Goal: Task Accomplishment & Management: Use online tool/utility

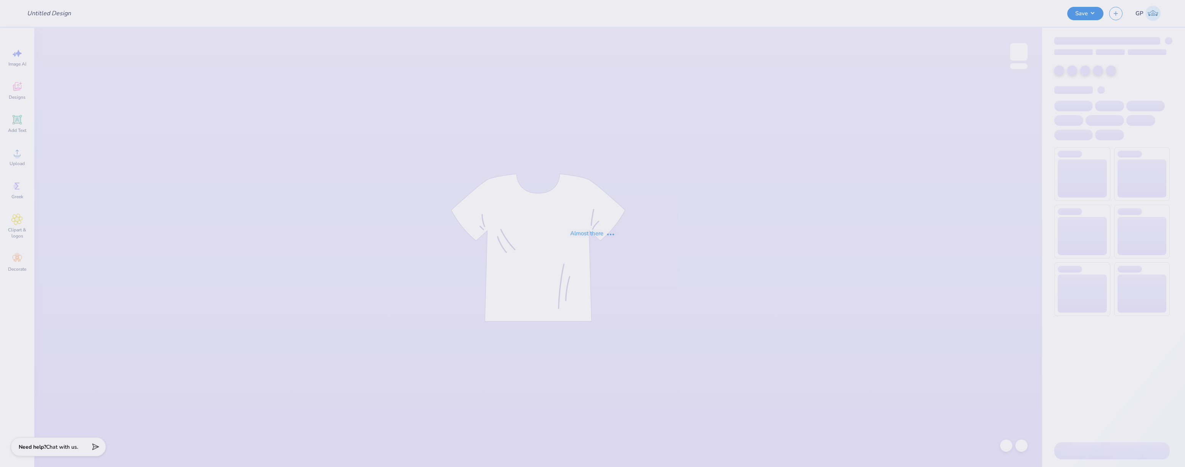
type input "[PERSON_NAME] Weekend"
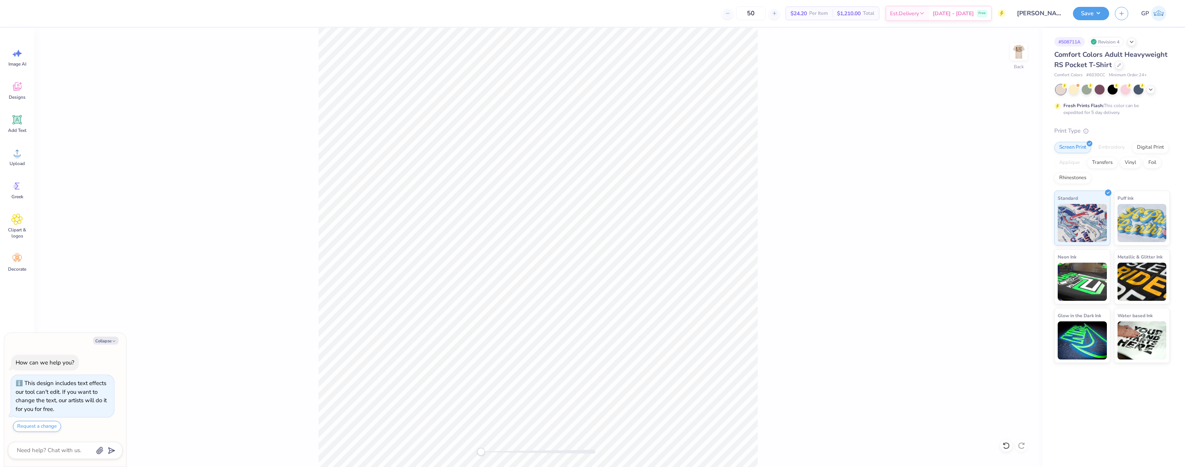
type textarea "x"
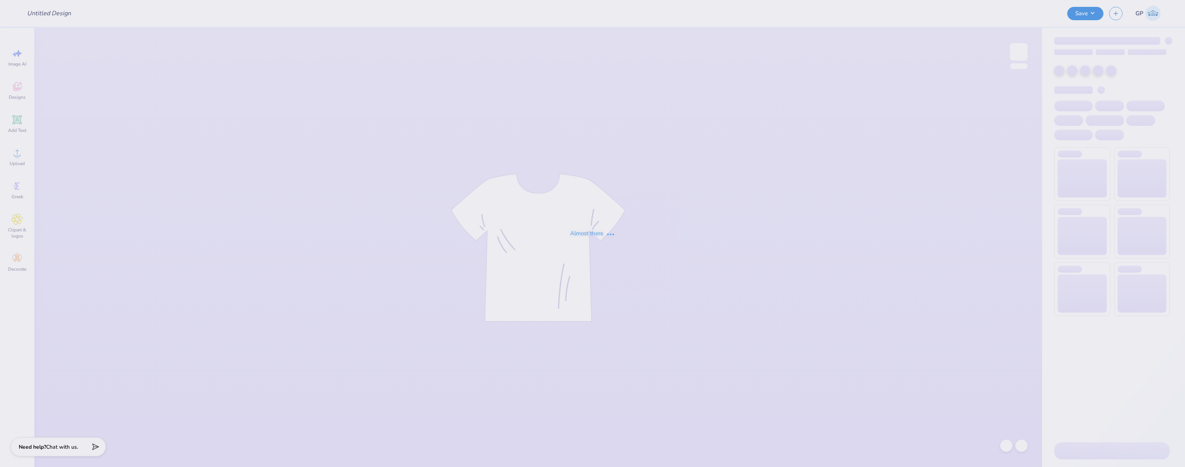
type input "Helen Weekend"
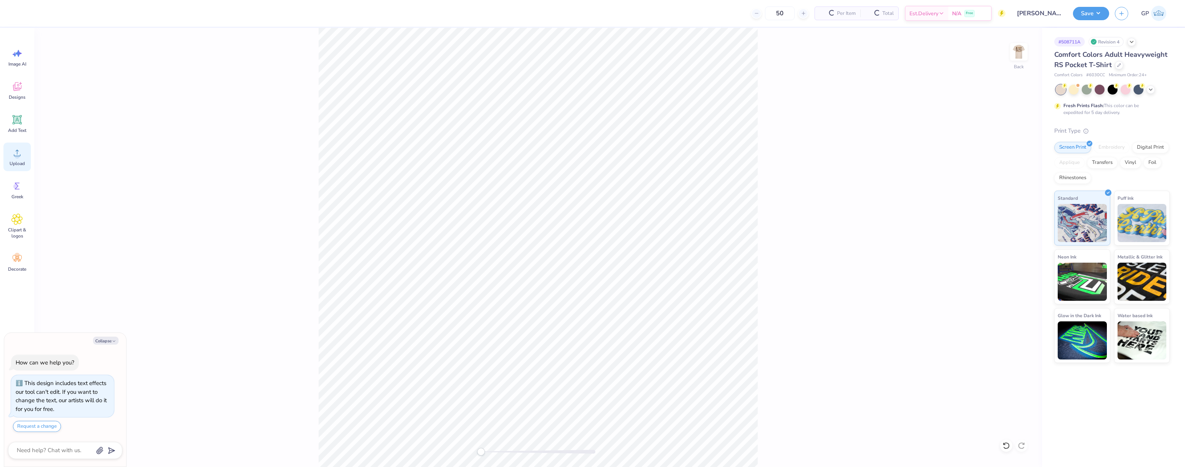
click at [19, 153] on icon at bounding box center [16, 152] width 11 height 11
click at [16, 148] on icon at bounding box center [16, 152] width 11 height 11
click at [16, 152] on icon at bounding box center [16, 152] width 11 height 11
click at [22, 154] on icon at bounding box center [16, 152] width 11 height 11
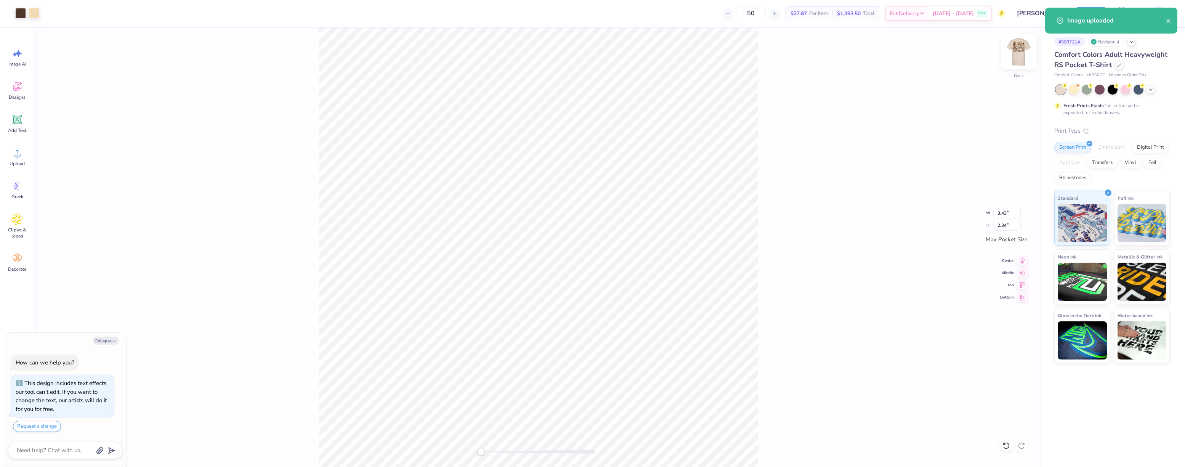
click at [1016, 55] on img at bounding box center [1019, 52] width 30 height 30
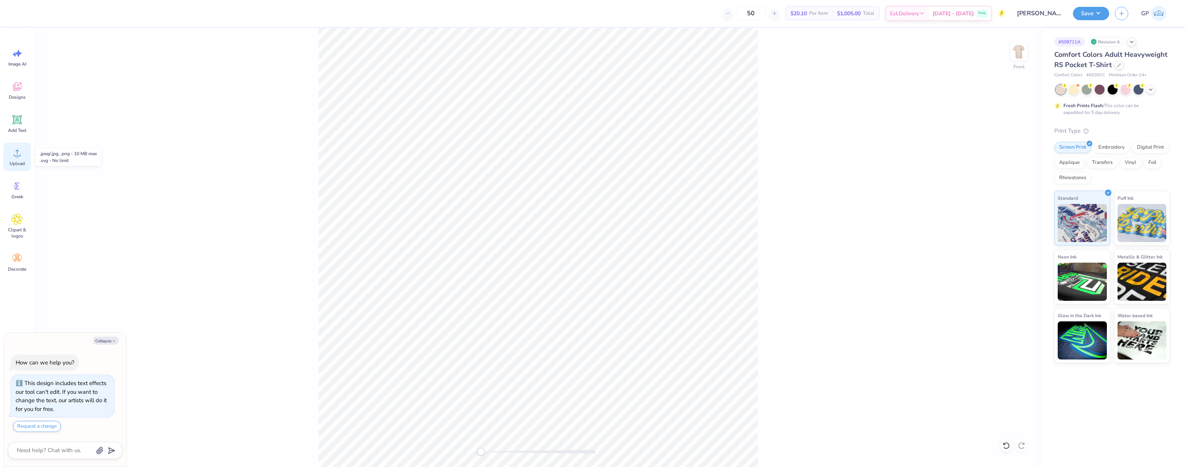
click at [16, 152] on icon at bounding box center [16, 152] width 11 height 11
click at [19, 152] on icon at bounding box center [16, 152] width 11 height 11
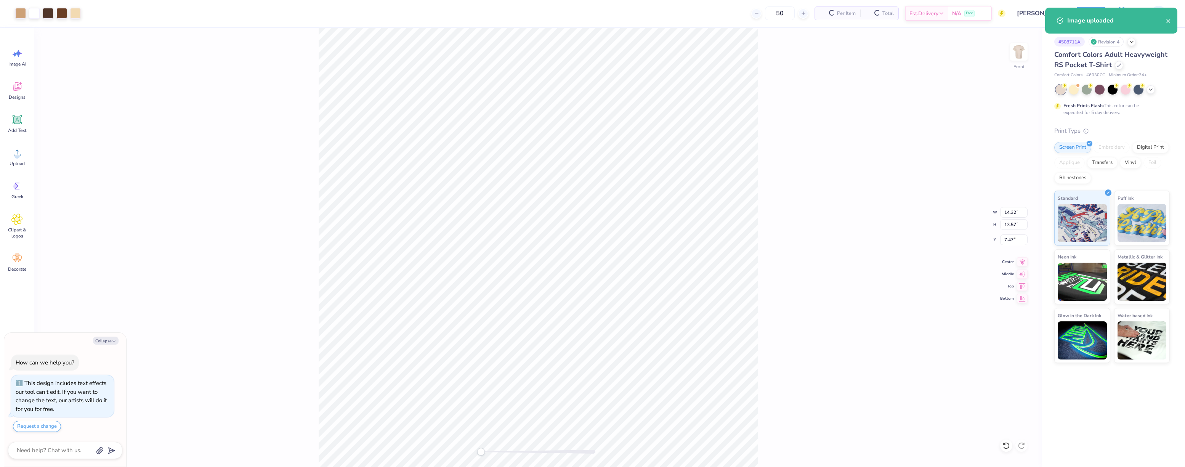
type textarea "x"
click at [1007, 213] on input "14.32" at bounding box center [1013, 212] width 27 height 11
type input "12.50"
type textarea "x"
click at [1012, 241] on input "7.47" at bounding box center [1013, 239] width 27 height 11
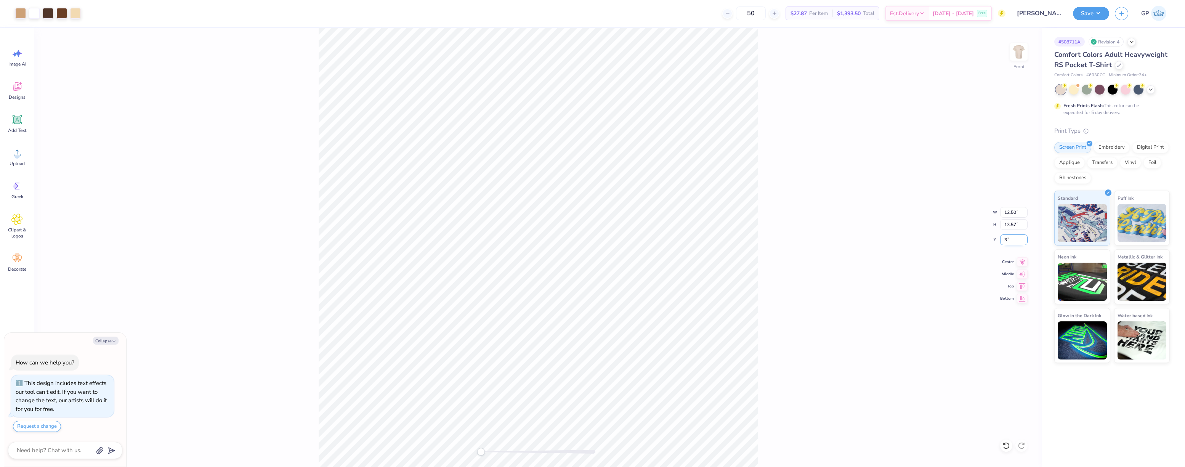
type input "3"
click at [877, 226] on div "Front W 12.50 12.50 " H 13.57 13.57 " Y 3 3 " Center Middle Top Bottom" at bounding box center [538, 247] width 1008 height 439
click at [1082, 14] on button "Save" at bounding box center [1091, 12] width 36 height 13
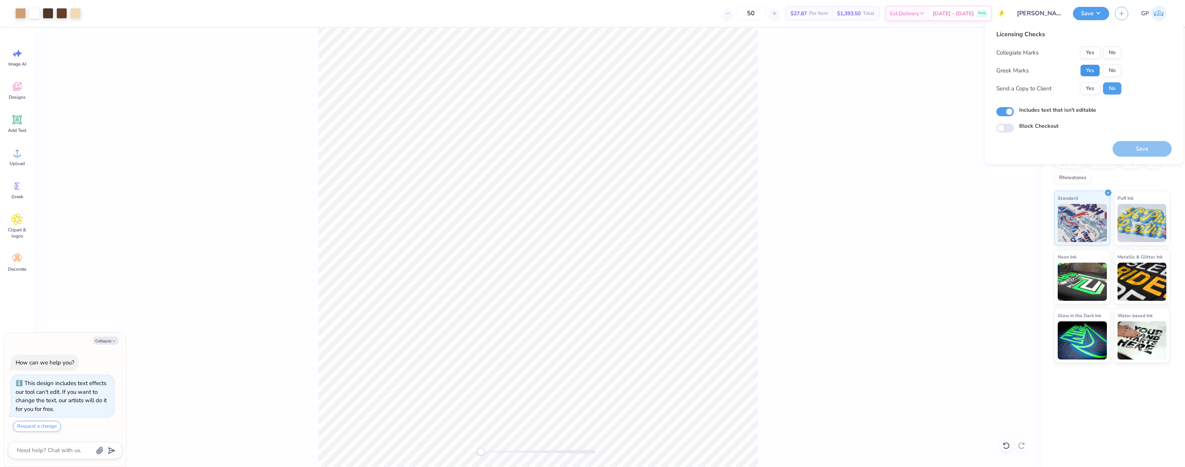
click at [1084, 70] on button "Yes" at bounding box center [1090, 70] width 20 height 12
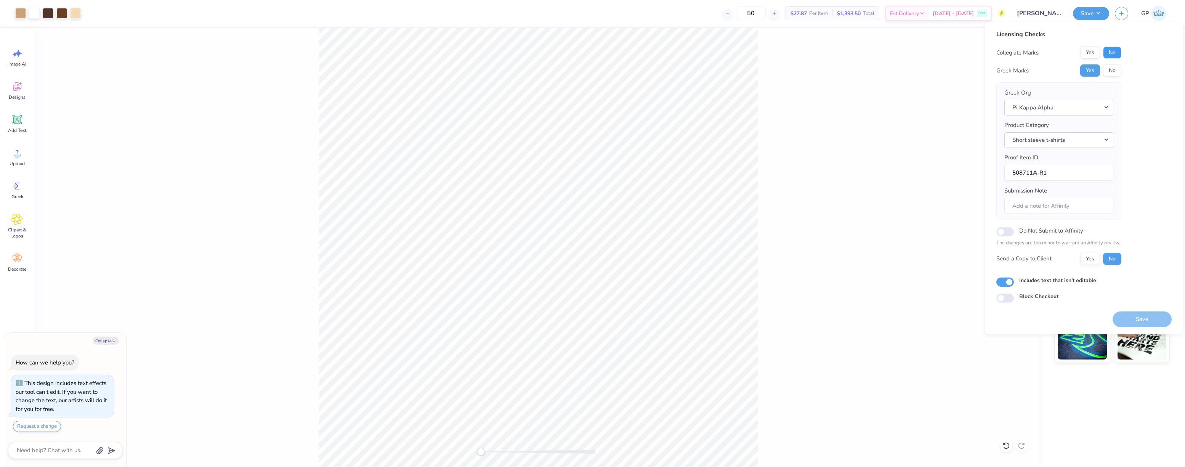
click at [1106, 53] on button "No" at bounding box center [1112, 52] width 18 height 12
click at [1129, 315] on button "Save" at bounding box center [1142, 319] width 59 height 16
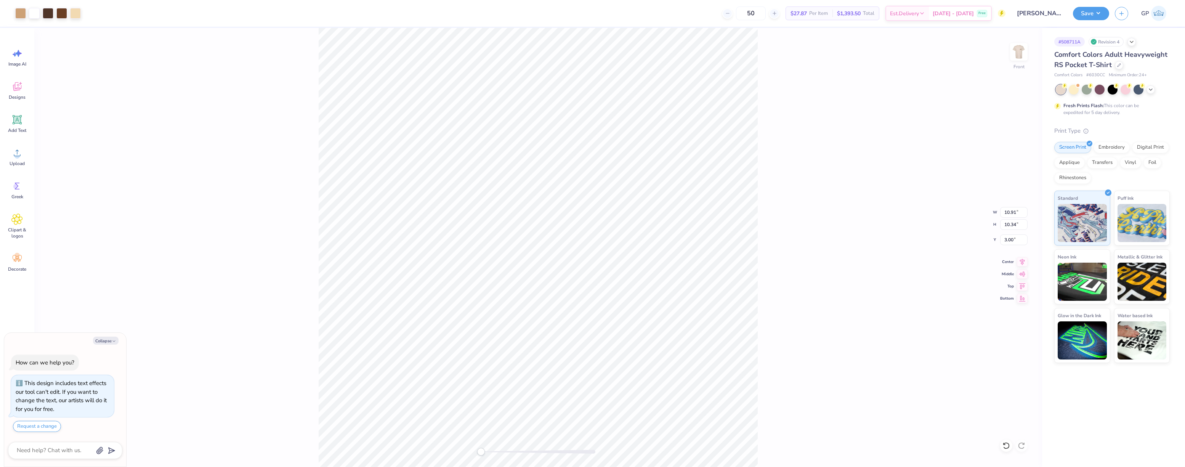
type textarea "x"
type input "12.50"
type input "11.84"
type input "2.25"
click at [22, 155] on icon at bounding box center [16, 152] width 11 height 11
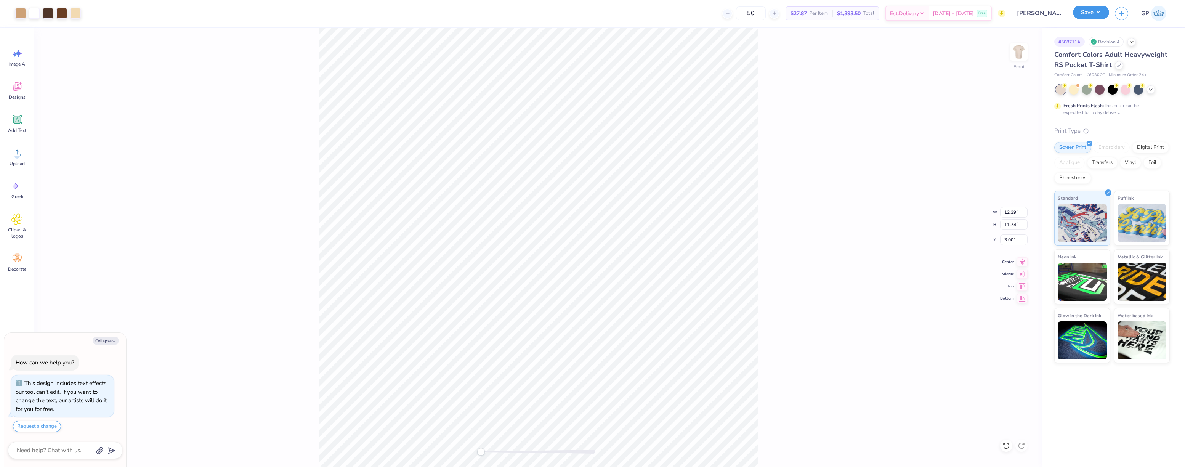
click at [1089, 18] on button "Save" at bounding box center [1091, 12] width 36 height 13
click at [1087, 16] on button "Save" at bounding box center [1091, 12] width 36 height 13
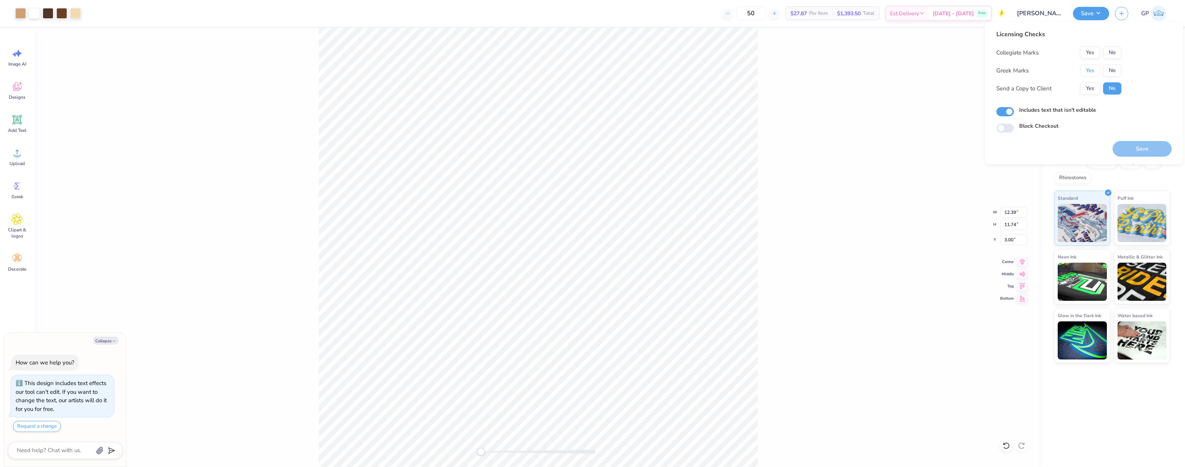
drag, startPoint x: 1086, startPoint y: 72, endPoint x: 1101, endPoint y: 62, distance: 18.4
click at [1086, 72] on button "Yes" at bounding box center [1090, 70] width 20 height 12
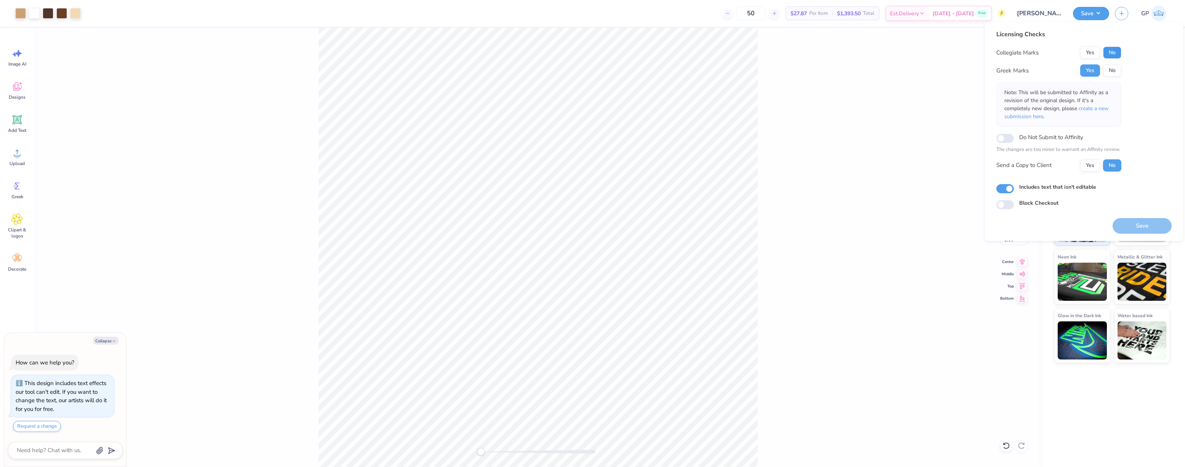
click at [1108, 54] on button "No" at bounding box center [1112, 52] width 18 height 12
click at [1140, 227] on button "Save" at bounding box center [1142, 226] width 59 height 16
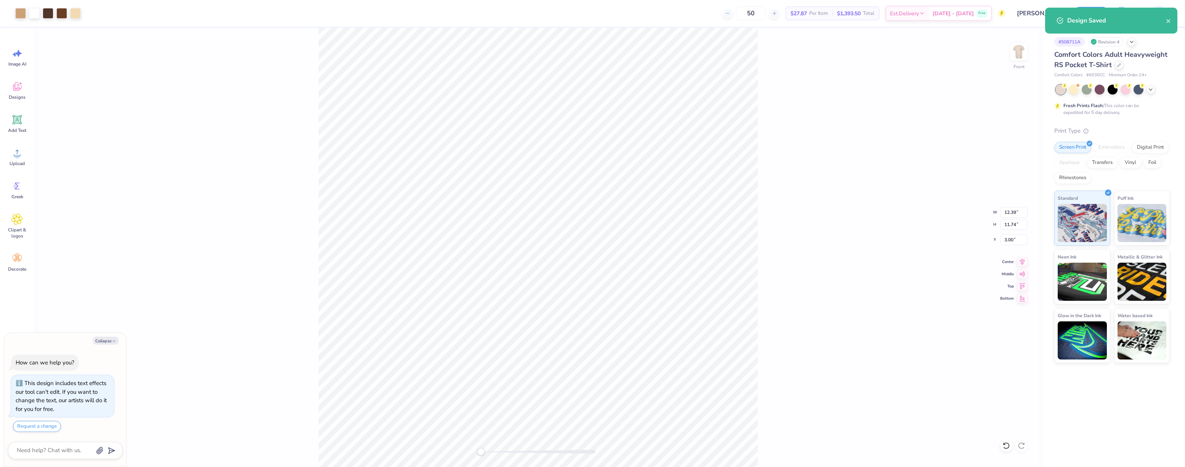
type textarea "x"
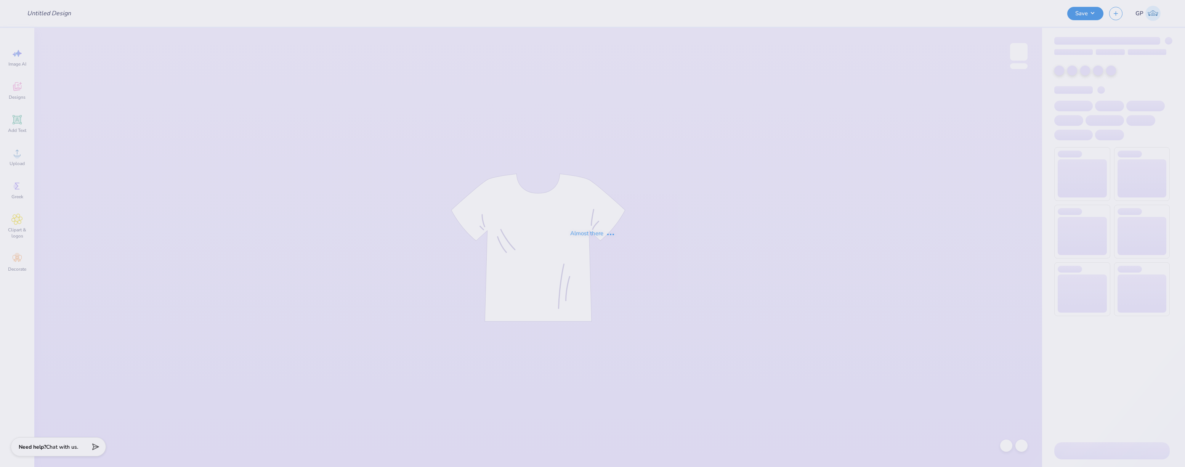
type input "Practice PRO Merch"
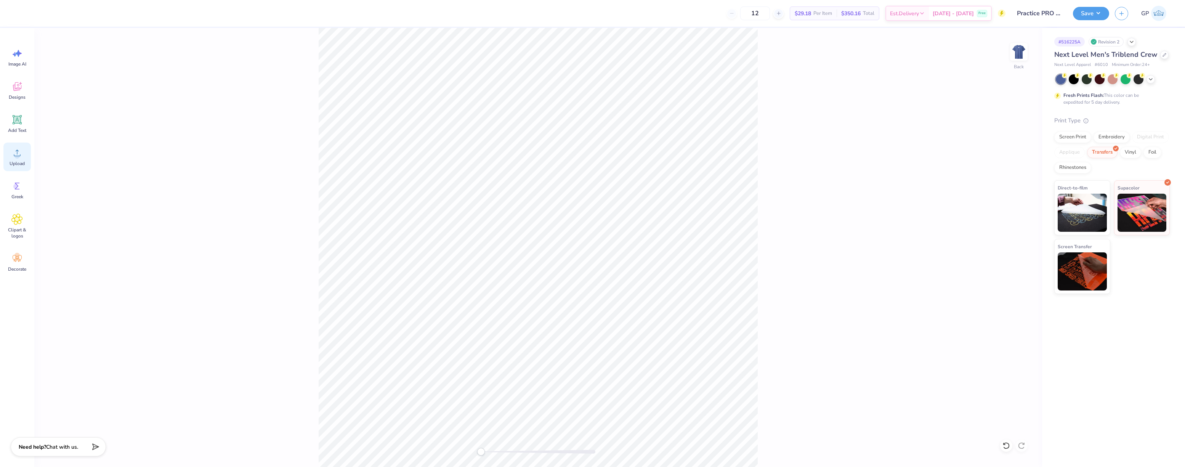
click at [21, 152] on icon at bounding box center [16, 152] width 11 height 11
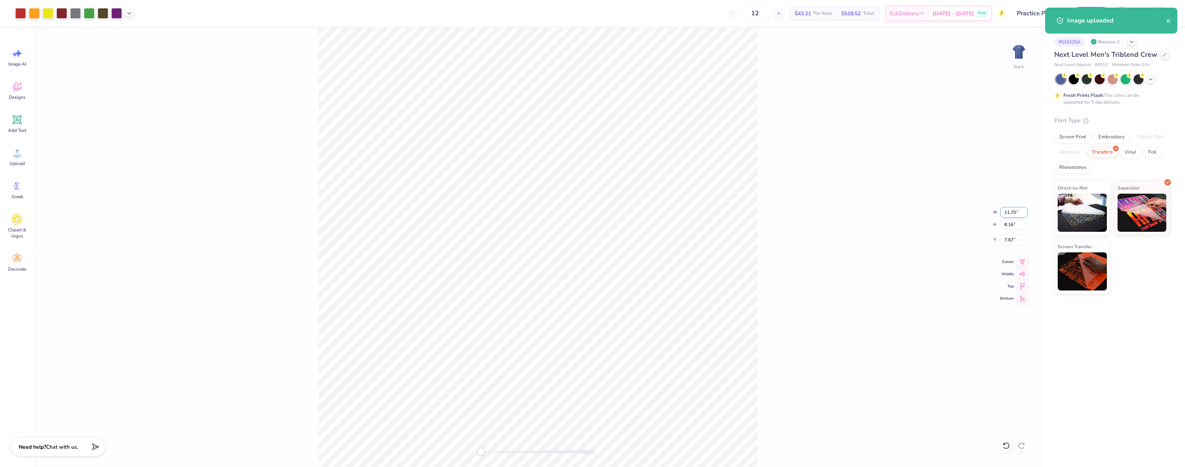
click at [1009, 216] on input "11.70" at bounding box center [1013, 212] width 27 height 11
type input "10"
click at [1014, 242] on input "7.67" at bounding box center [1013, 239] width 27 height 11
type input "3"
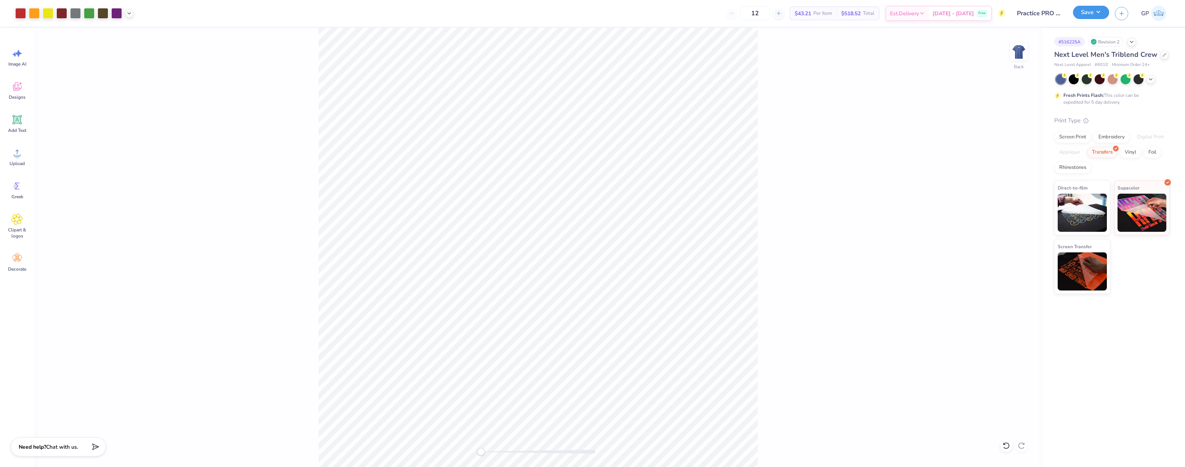
click at [1082, 13] on button "Save" at bounding box center [1091, 12] width 36 height 13
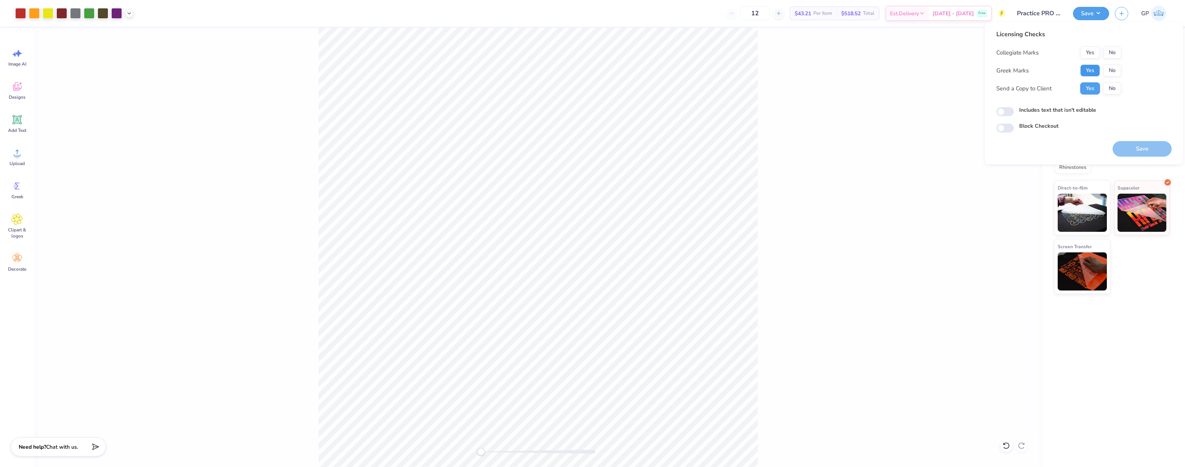
click at [1081, 66] on button "Yes" at bounding box center [1090, 70] width 20 height 12
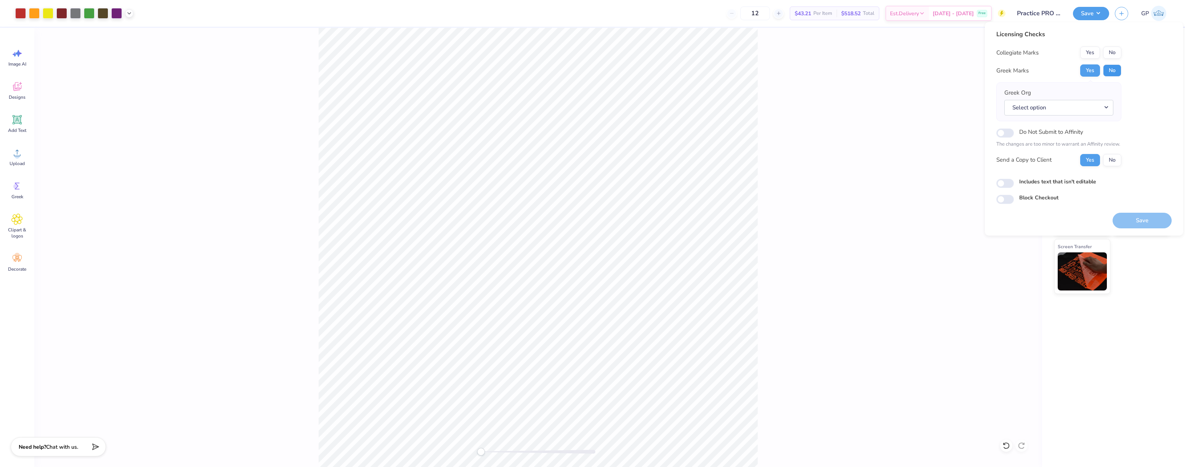
click at [1107, 64] on button "No" at bounding box center [1112, 70] width 18 height 12
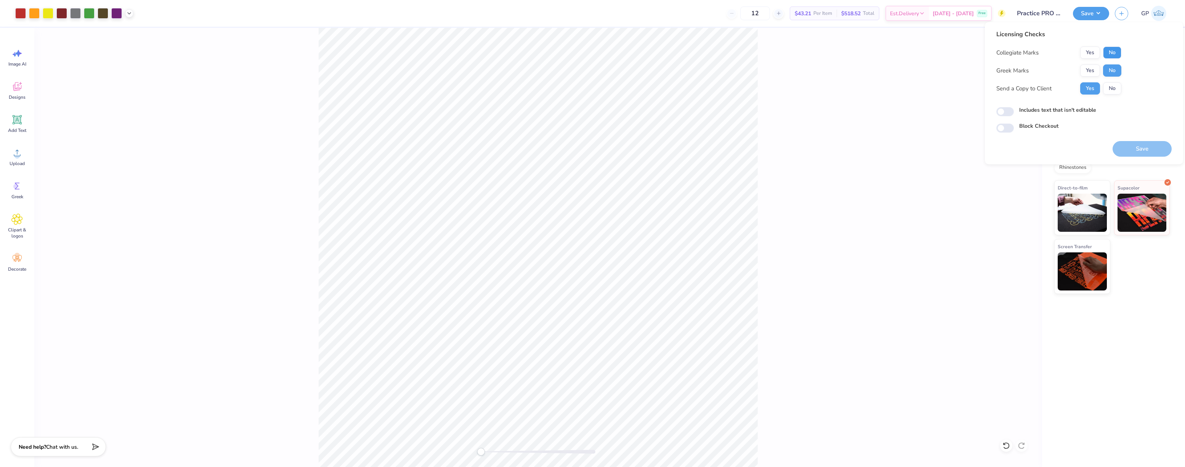
click at [1109, 52] on button "No" at bounding box center [1112, 52] width 18 height 12
click at [1004, 111] on input "Includes text that isn't editable" at bounding box center [1005, 111] width 18 height 9
checkbox input "true"
click at [1142, 147] on button "Save" at bounding box center [1142, 149] width 59 height 16
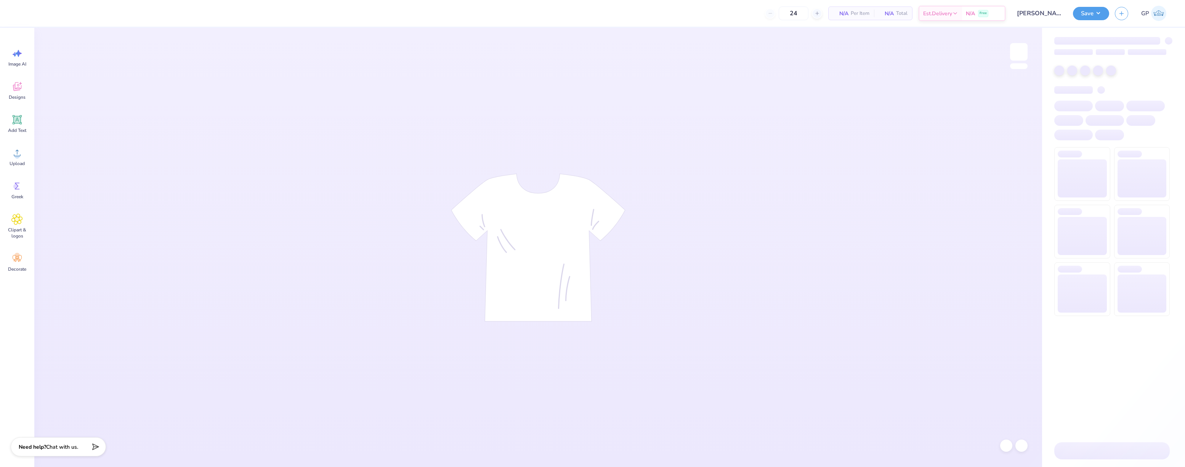
type input "50"
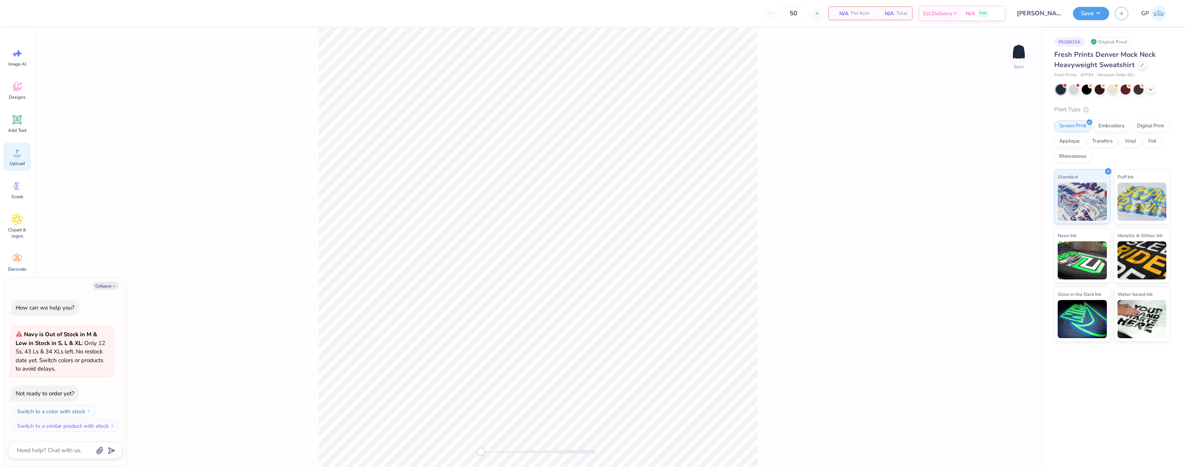
click at [24, 162] on span "Upload" at bounding box center [17, 163] width 15 height 6
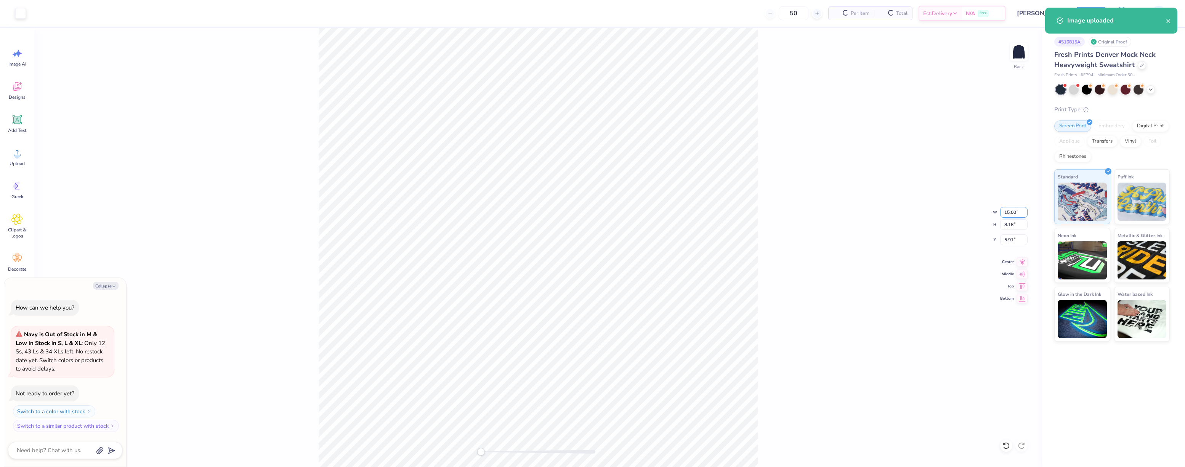
click at [1007, 215] on input "15.00" at bounding box center [1013, 212] width 27 height 11
type textarea "x"
type input "10"
click at [766, 225] on div "Back W 10 10 " H 8.18 8.18 " Y 5.91 5.91 " Center Middle Top Bottom" at bounding box center [538, 247] width 1008 height 439
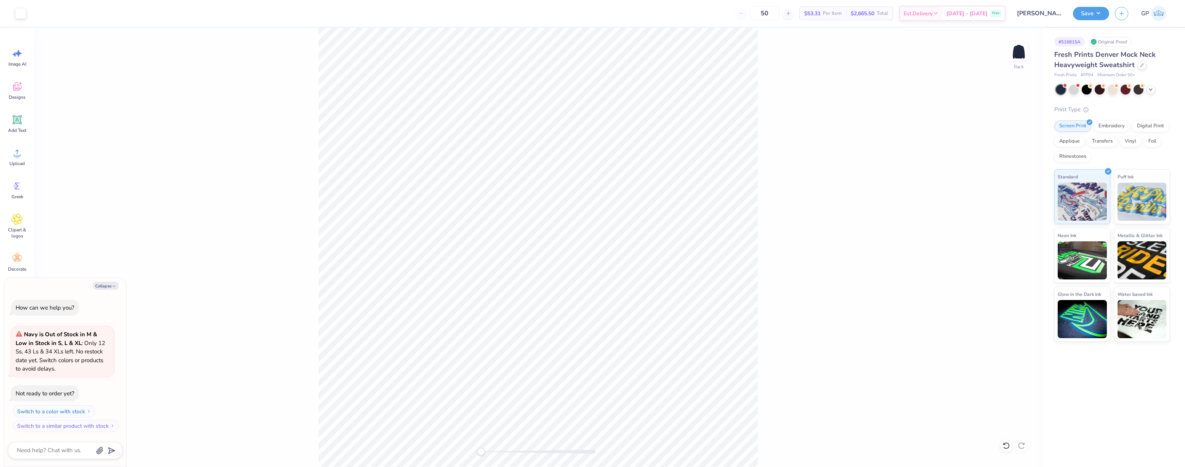
type textarea "x"
click at [1023, 213] on input "6.66" at bounding box center [1013, 212] width 27 height 11
type input "10"
click at [802, 222] on div "Back W 10 10 " H 3.64 3.64 " Y 8.18 8.18 " Center Middle Top Bottom" at bounding box center [538, 247] width 1008 height 439
type textarea "x"
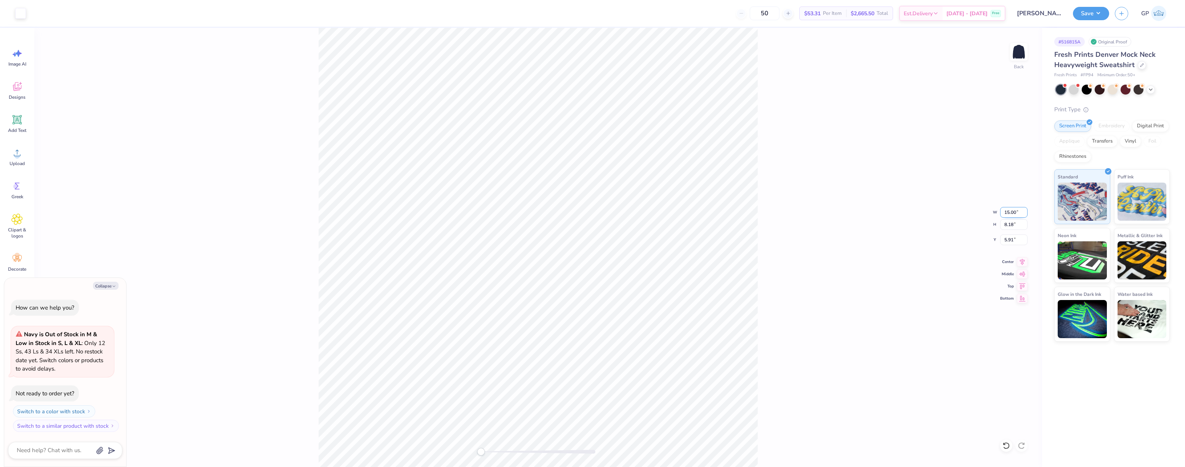
click at [1007, 212] on input "15.00" at bounding box center [1013, 212] width 27 height 11
type input "10.00"
type textarea "x"
click at [1017, 236] on input "5.91" at bounding box center [1013, 239] width 27 height 11
type input "3"
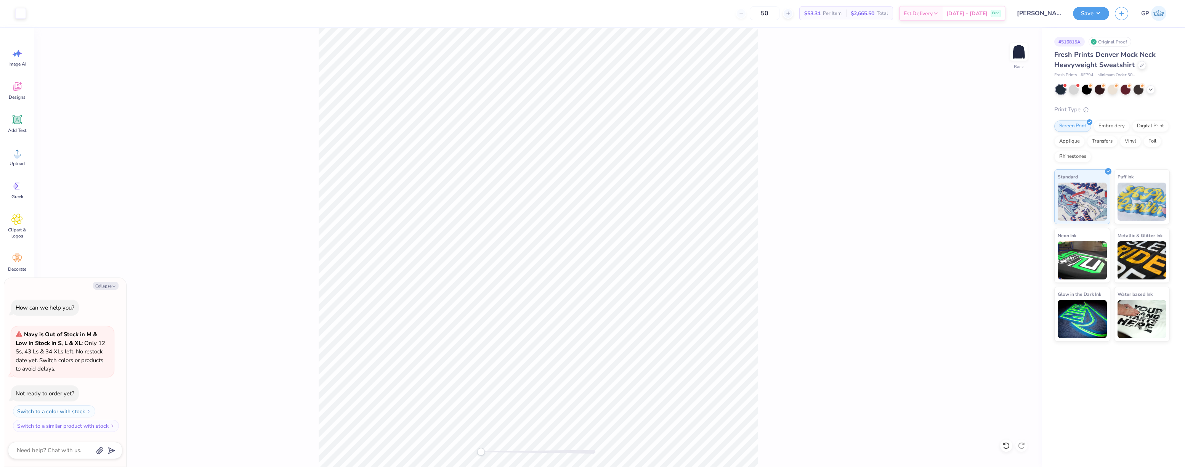
type textarea "x"
click at [1005, 208] on input "6.67" at bounding box center [1013, 212] width 27 height 11
type input "10.00"
type textarea "x"
click at [1024, 215] on input "9.77" at bounding box center [1013, 212] width 27 height 11
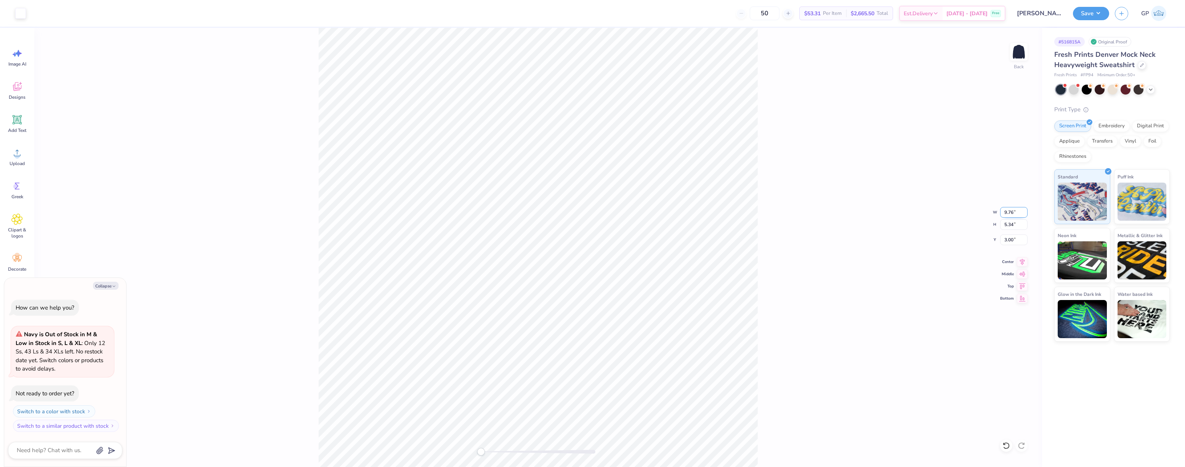
click at [1024, 215] on input "9.76" at bounding box center [1013, 212] width 27 height 11
click at [1024, 215] on input "9.75" at bounding box center [1013, 212] width 27 height 11
click at [1024, 215] on input "9.74" at bounding box center [1013, 212] width 27 height 11
click at [1024, 215] on input "9.73" at bounding box center [1013, 212] width 27 height 11
click at [1024, 215] on input "9.72" at bounding box center [1013, 212] width 27 height 11
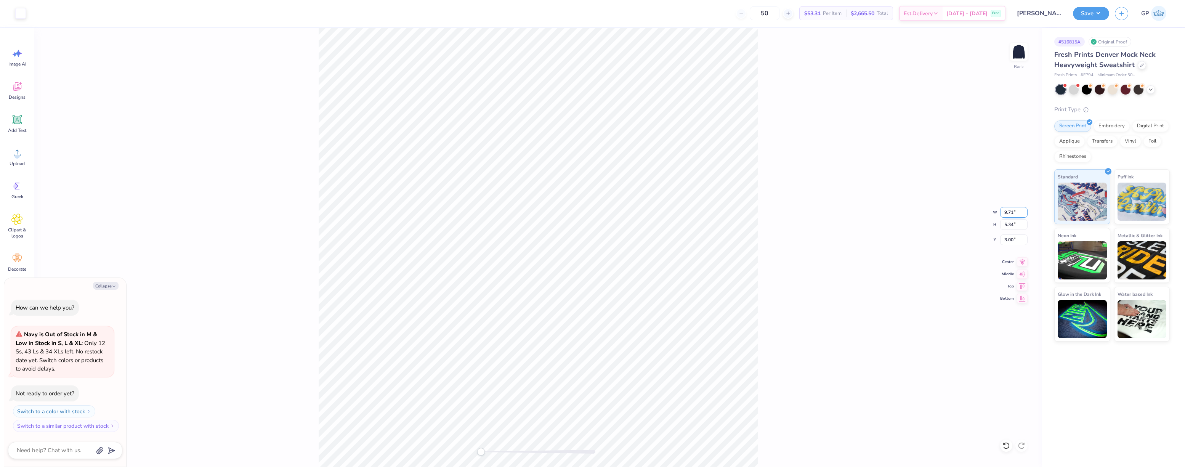
click at [1024, 215] on input "9.71" at bounding box center [1013, 212] width 27 height 11
click at [1024, 215] on input "9.6" at bounding box center [1013, 212] width 27 height 11
click at [1024, 215] on input "9.59" at bounding box center [1013, 212] width 27 height 11
click at [1024, 215] on input "9.58" at bounding box center [1013, 212] width 27 height 11
click at [1024, 215] on input "9.57" at bounding box center [1013, 212] width 27 height 11
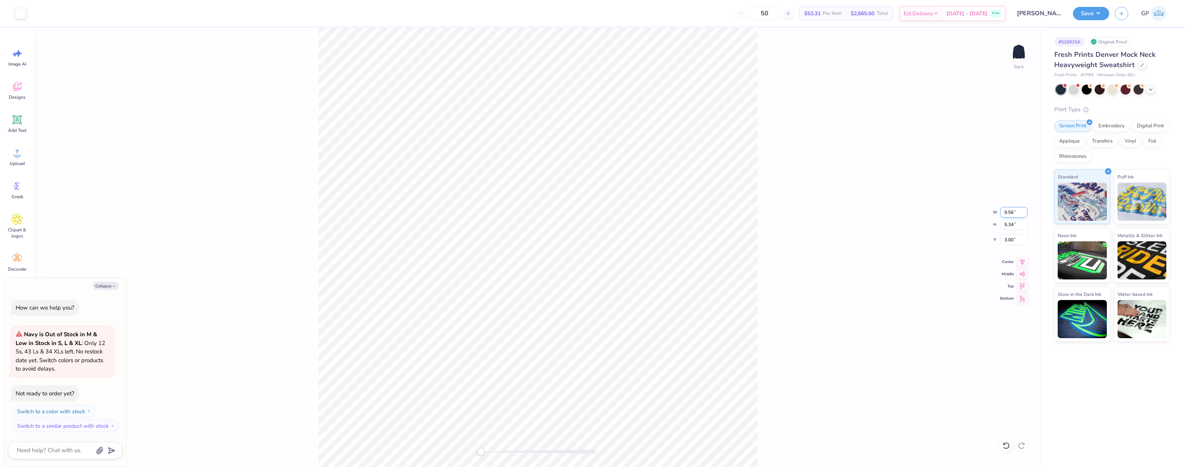
click at [1024, 215] on input "9.56" at bounding box center [1013, 212] width 27 height 11
click at [1024, 215] on input "9.55" at bounding box center [1013, 212] width 27 height 11
click at [1024, 215] on input "9.54" at bounding box center [1013, 212] width 27 height 11
click at [1024, 215] on input "9.53" at bounding box center [1013, 212] width 27 height 11
click at [1024, 215] on input "9.52" at bounding box center [1013, 212] width 27 height 11
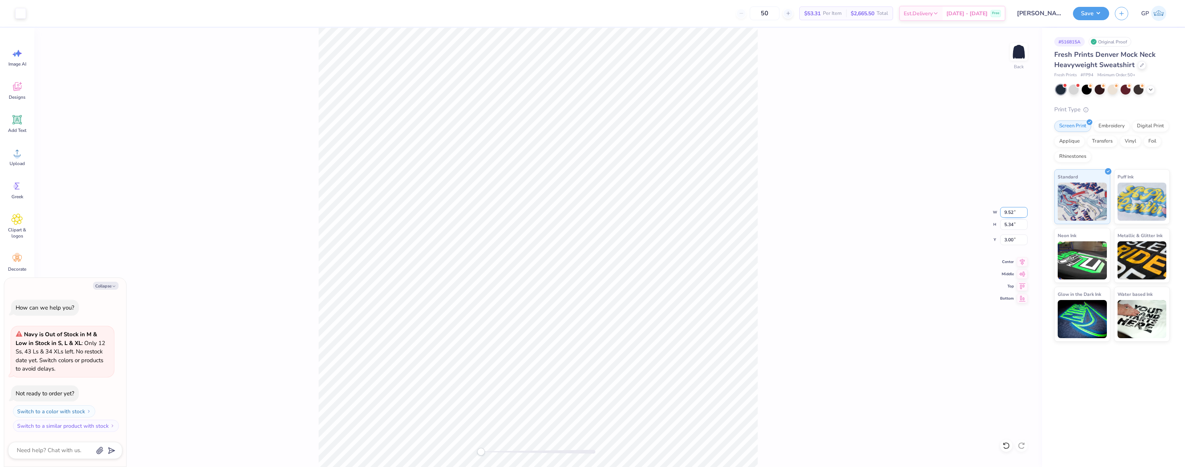
click at [1024, 216] on input "9.52" at bounding box center [1013, 212] width 27 height 11
click at [1026, 215] on input "9.51" at bounding box center [1013, 212] width 27 height 11
type input "9.5"
click at [1026, 215] on input "9.5" at bounding box center [1013, 212] width 27 height 11
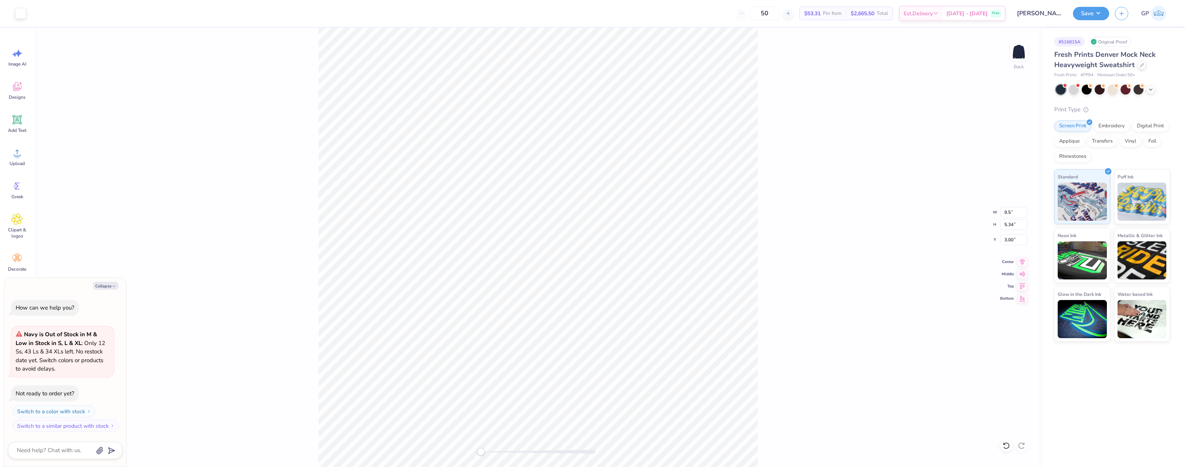
click at [762, 218] on div "Back W 9.5 9.5 " H 5.34 5.34 " Y 3.00 3.00 " Center Middle Top Bottom" at bounding box center [538, 247] width 1008 height 439
type textarea "x"
click at [1023, 209] on input "9.24" at bounding box center [1013, 212] width 27 height 11
click at [1023, 209] on input "9.25" at bounding box center [1013, 212] width 27 height 11
click at [1023, 209] on input "9.26" at bounding box center [1013, 212] width 27 height 11
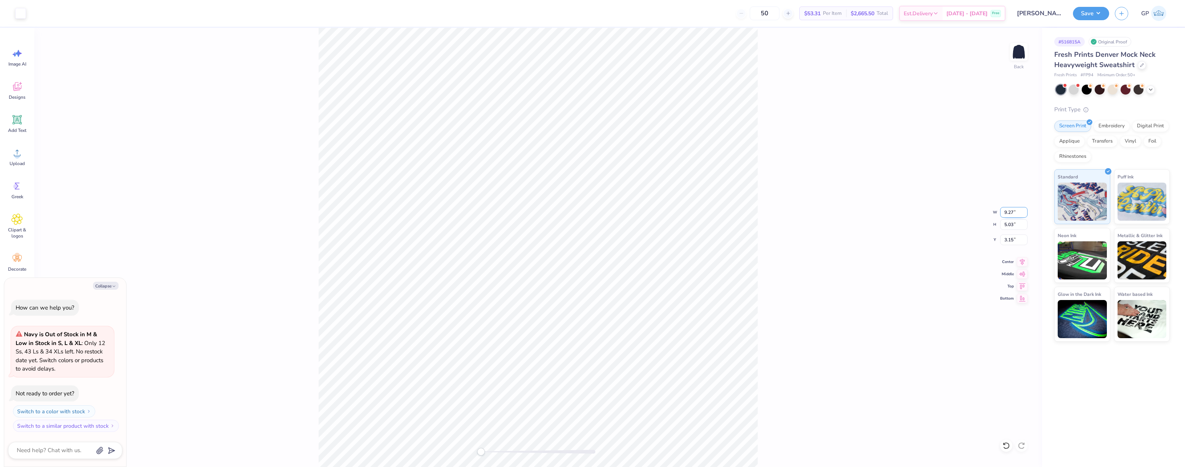
click at [1023, 209] on input "9.27" at bounding box center [1013, 212] width 27 height 11
click at [1023, 209] on input "9.28" at bounding box center [1013, 212] width 27 height 11
click at [1024, 209] on input "9.29" at bounding box center [1013, 212] width 27 height 11
click at [1024, 208] on input "9.3" at bounding box center [1013, 212] width 27 height 11
type input "9.31"
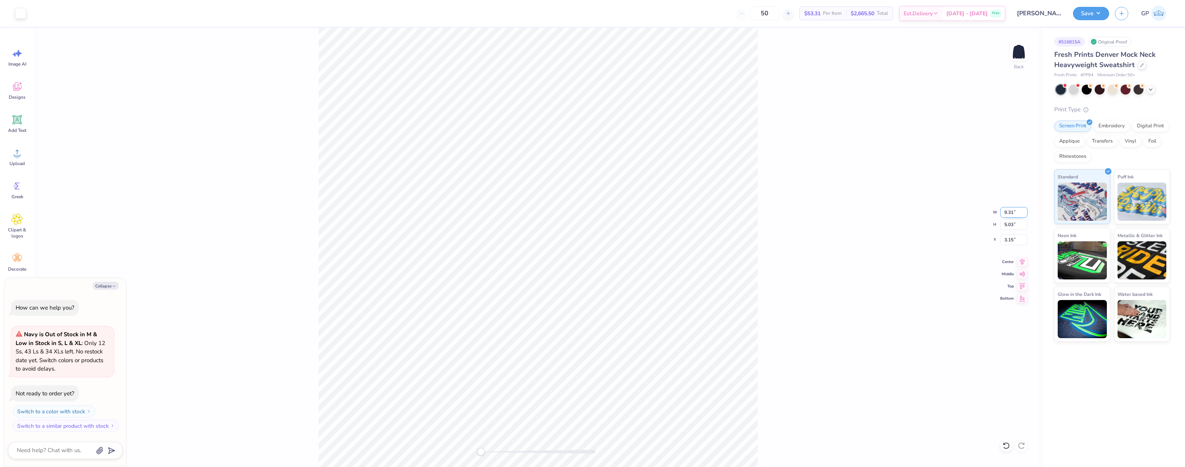
click at [1024, 208] on input "9.31" at bounding box center [1013, 212] width 27 height 11
click at [777, 218] on div "Back W 9.31 9.31 " H 5.03 5.03 " Y 3.15 3.15 " Center Middle Top Bottom" at bounding box center [538, 247] width 1008 height 439
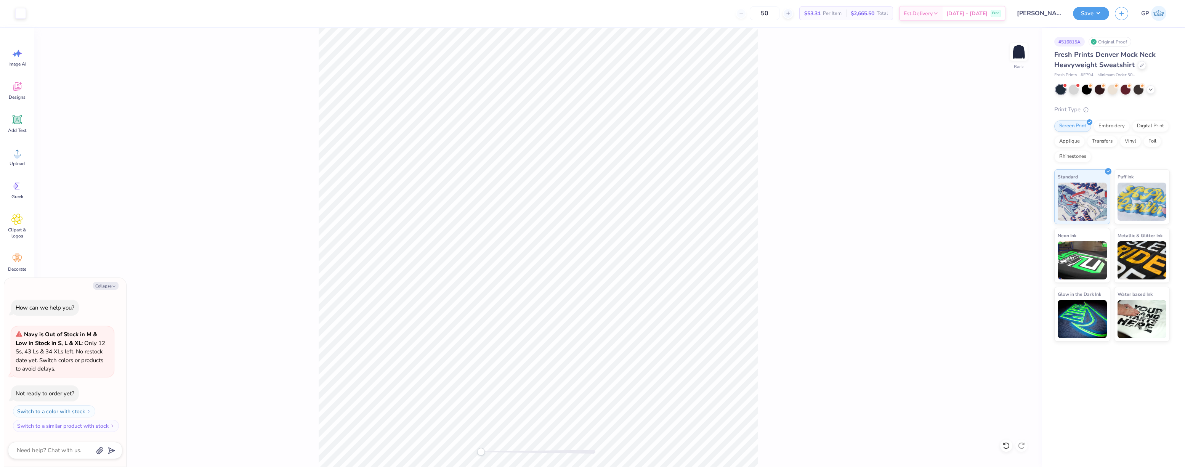
type textarea "x"
click at [1026, 210] on input "9.41" at bounding box center [1013, 212] width 27 height 11
click at [1026, 210] on input "9.42" at bounding box center [1013, 212] width 27 height 11
click at [1026, 210] on input "9.43" at bounding box center [1013, 212] width 27 height 11
click at [1026, 210] on input "9.44" at bounding box center [1013, 212] width 27 height 11
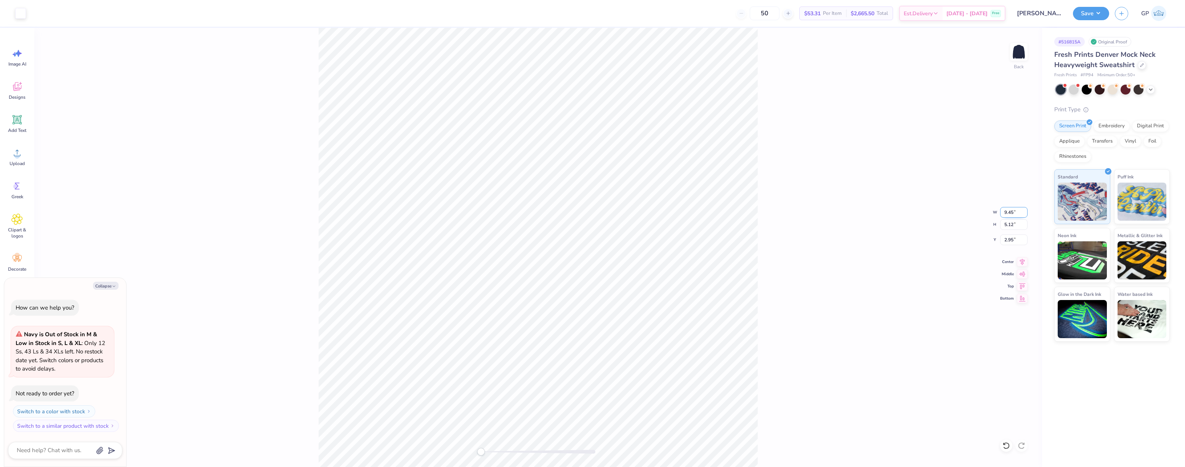
click at [1026, 210] on input "9.45" at bounding box center [1013, 212] width 27 height 11
click at [1026, 210] on input "9.46" at bounding box center [1013, 212] width 27 height 11
click at [1026, 209] on input "9.47" at bounding box center [1013, 212] width 27 height 11
click at [1026, 209] on input "9.48" at bounding box center [1013, 212] width 27 height 11
click at [1026, 209] on input "9.49" at bounding box center [1013, 212] width 27 height 11
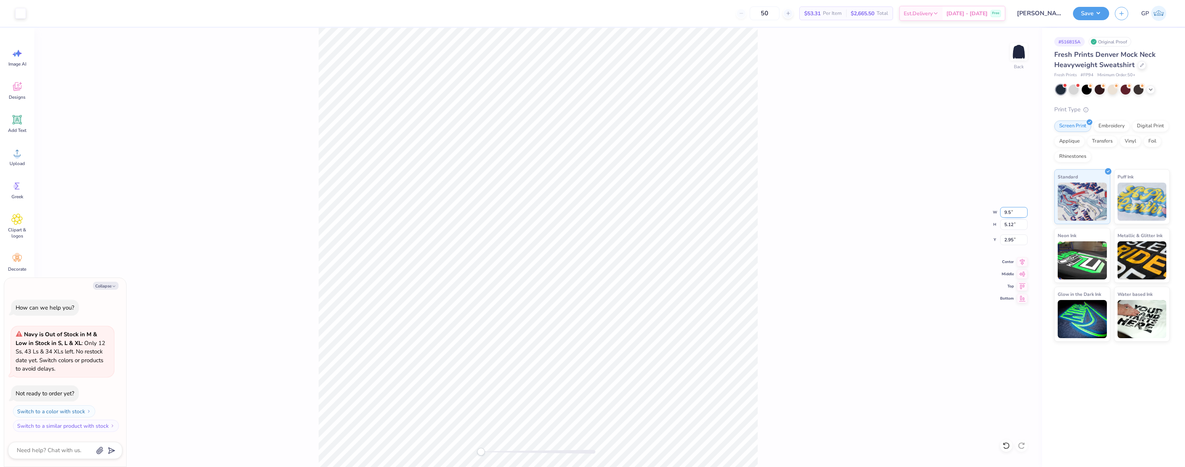
type input "9.5"
click at [1026, 209] on input "9.5" at bounding box center [1013, 212] width 27 height 11
click at [836, 223] on div "Back W 9.5 9.5 " H 5.12 5.12 " Y 2.95 2.95 " Center Middle Top Bottom" at bounding box center [538, 247] width 1008 height 439
click at [1080, 12] on button "Save" at bounding box center [1091, 12] width 36 height 13
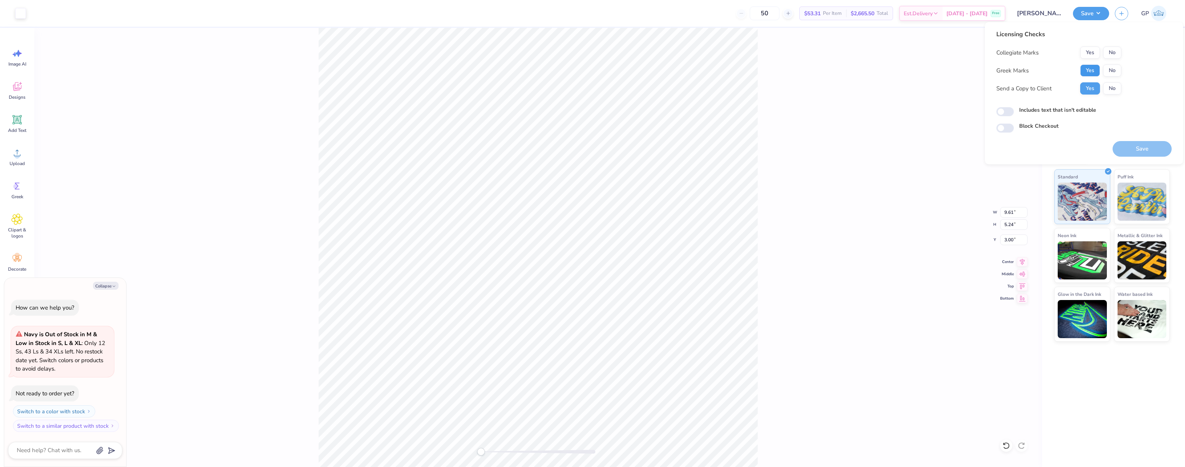
click at [1087, 69] on button "Yes" at bounding box center [1090, 70] width 20 height 12
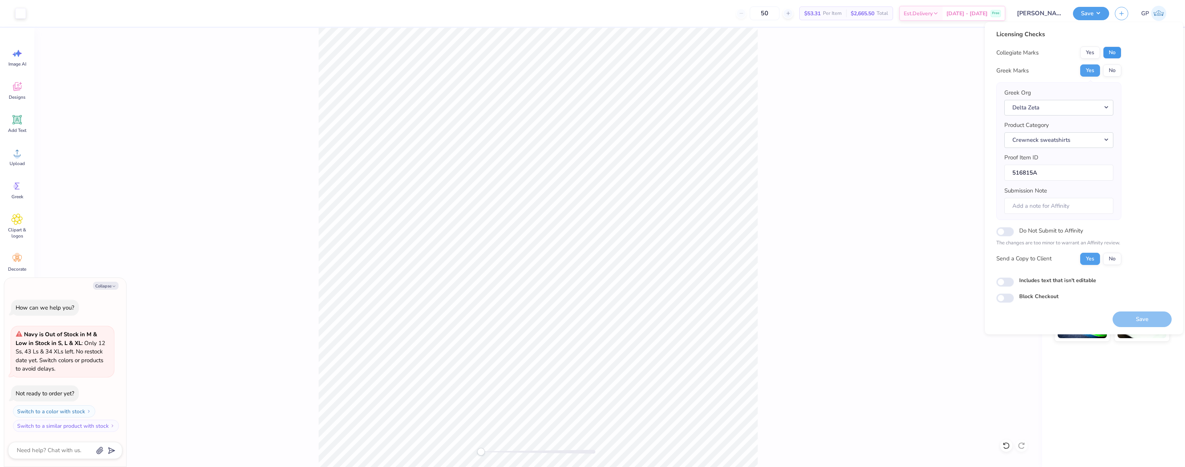
click at [1114, 51] on button "No" at bounding box center [1112, 52] width 18 height 12
type textarea "x"
click at [1000, 282] on input "Includes text that isn't editable" at bounding box center [1005, 281] width 18 height 9
checkbox input "true"
click at [1151, 317] on button "Save" at bounding box center [1142, 319] width 59 height 16
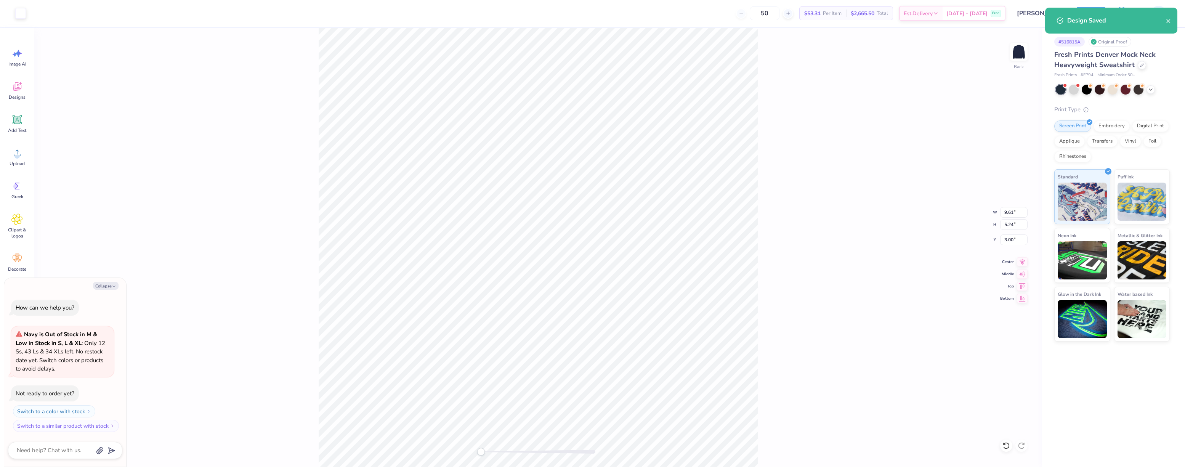
type textarea "x"
